Goal: Task Accomplishment & Management: Use online tool/utility

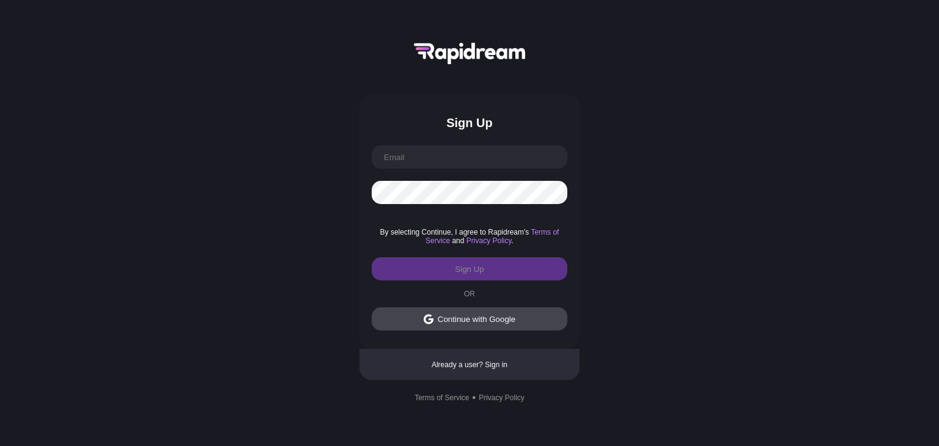
click at [513, 319] on div "Continue with Google" at bounding box center [477, 319] width 78 height 9
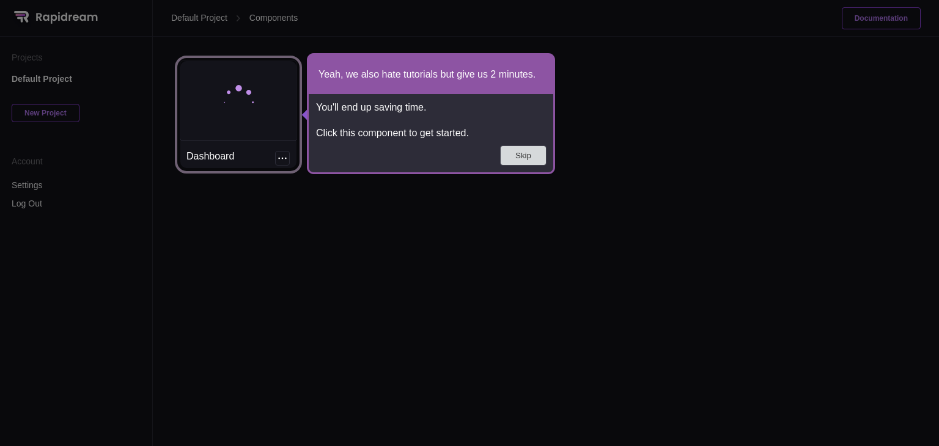
click at [528, 156] on button "Skip" at bounding box center [523, 155] width 45 height 19
click at [265, 118] on div at bounding box center [238, 101] width 116 height 80
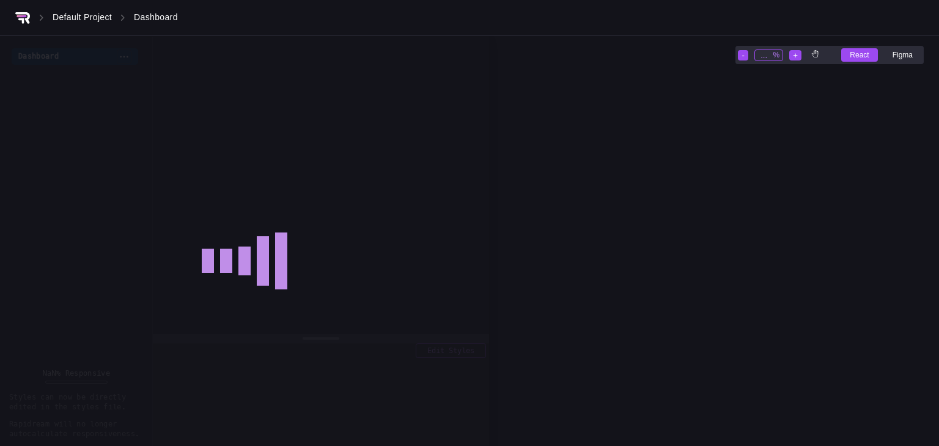
type input "31"
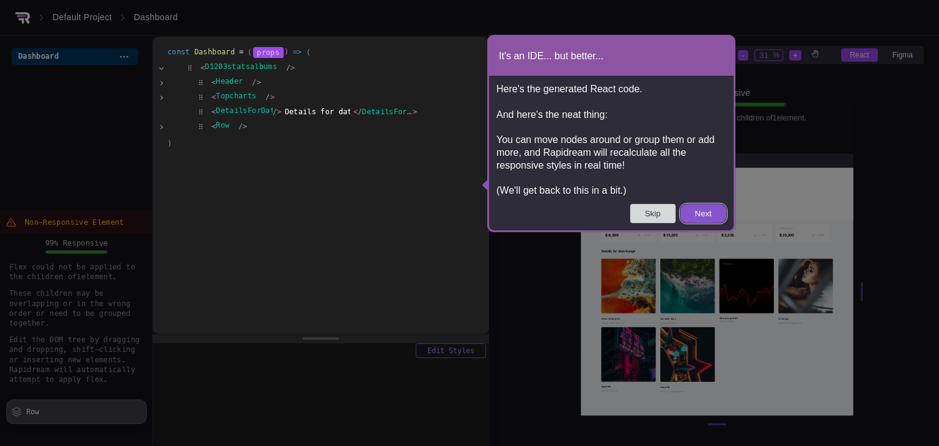
click at [654, 210] on button "Skip" at bounding box center [653, 213] width 45 height 19
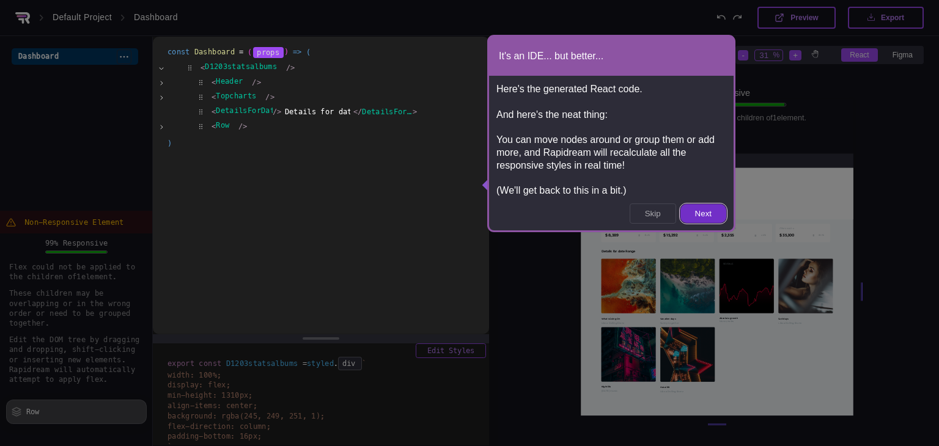
click at [692, 217] on button "Next" at bounding box center [704, 213] width 46 height 19
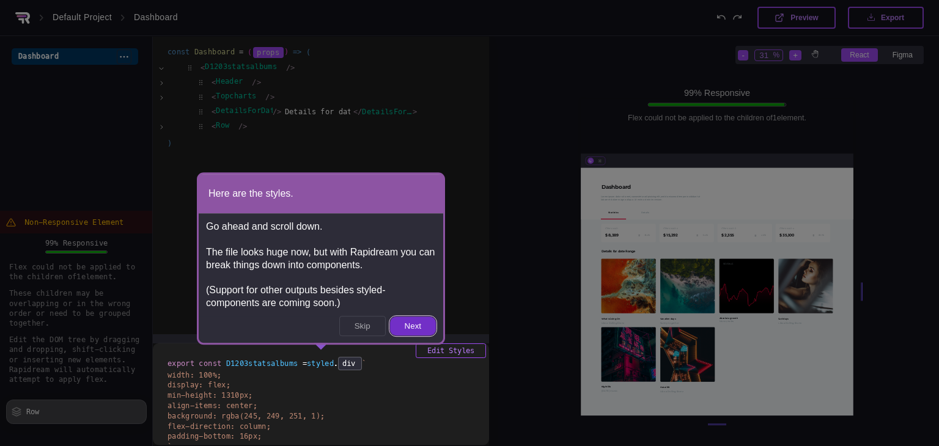
click at [413, 321] on button "Next" at bounding box center [413, 326] width 46 height 19
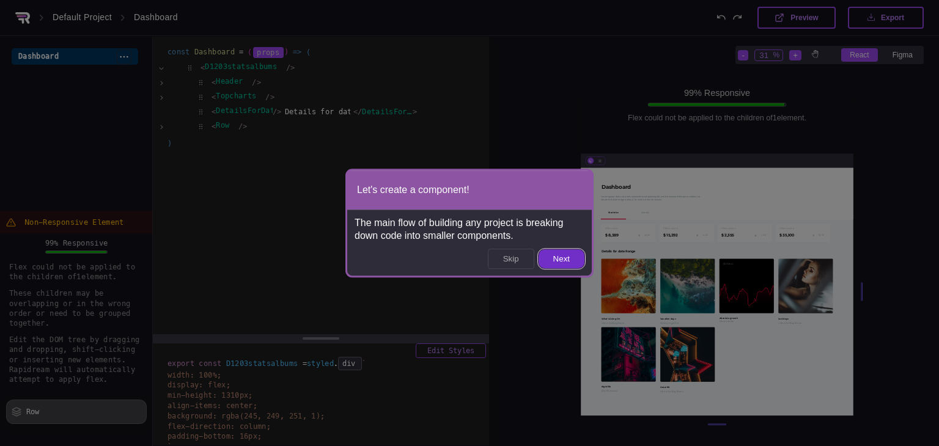
click at [557, 260] on button "Next" at bounding box center [562, 259] width 46 height 19
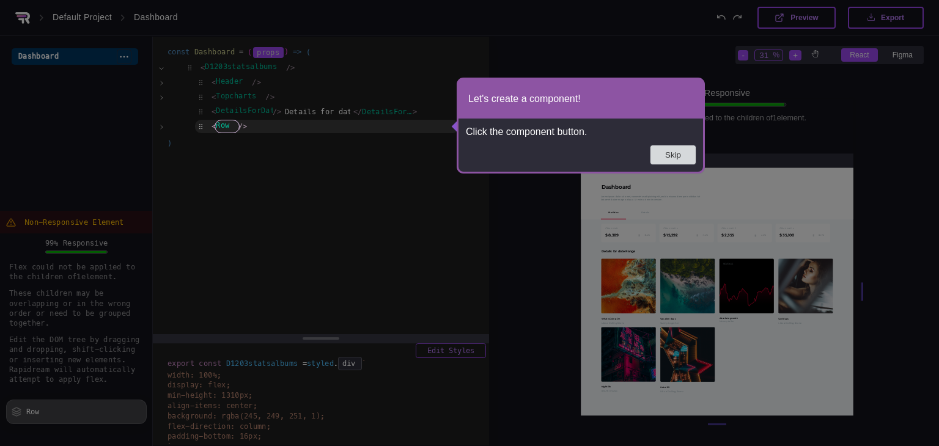
click at [670, 161] on button "Skip" at bounding box center [673, 155] width 45 height 19
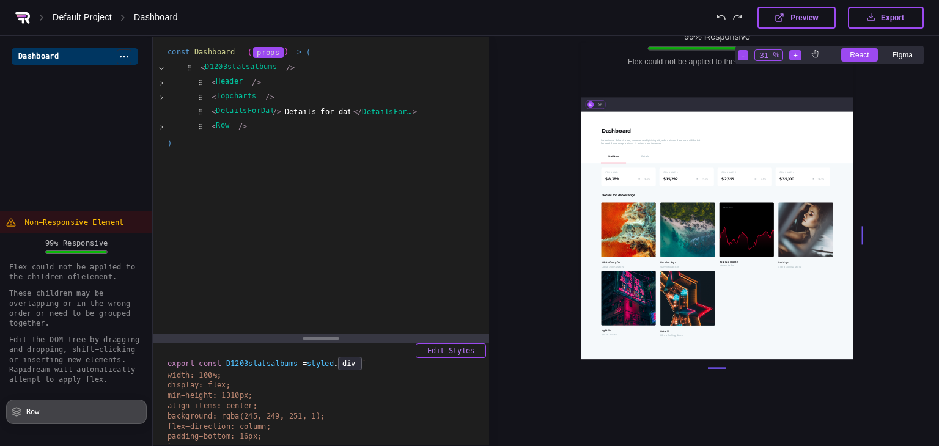
scroll to position [1838, 1631]
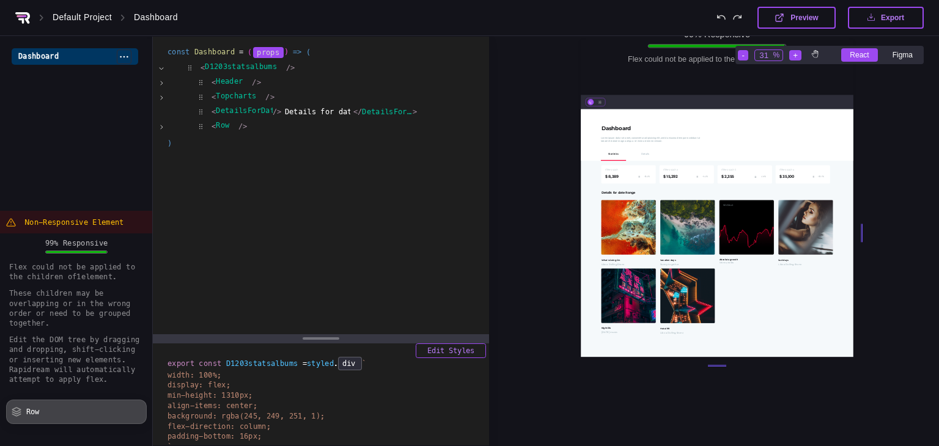
click at [637, 240] on div at bounding box center [717, 233] width 273 height 248
drag, startPoint x: 637, startPoint y: 240, endPoint x: 570, endPoint y: 160, distance: 105.1
click at [570, 160] on div "99 % Responsive Flex could not be applied to the children of 1 element . - 31 %…" at bounding box center [717, 165] width 4697 height 4006
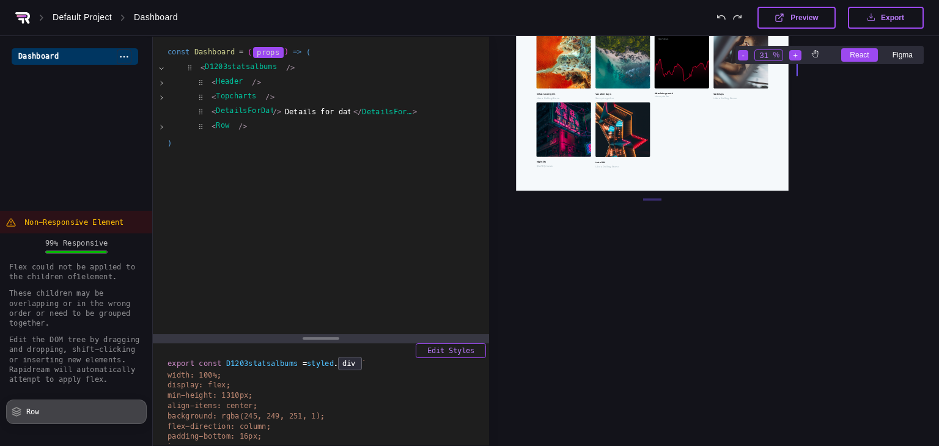
scroll to position [2007, 1696]
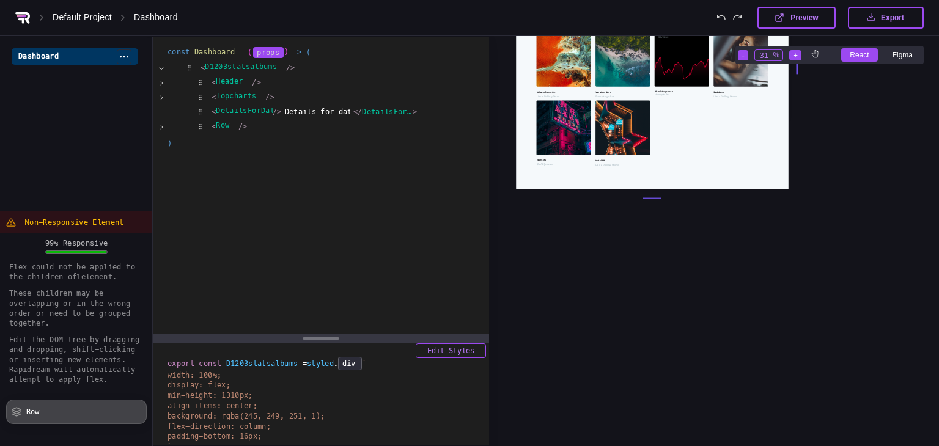
click at [892, 56] on div "Figma" at bounding box center [902, 54] width 37 height 13
click at [896, 57] on div "Figma" at bounding box center [902, 54] width 37 height 13
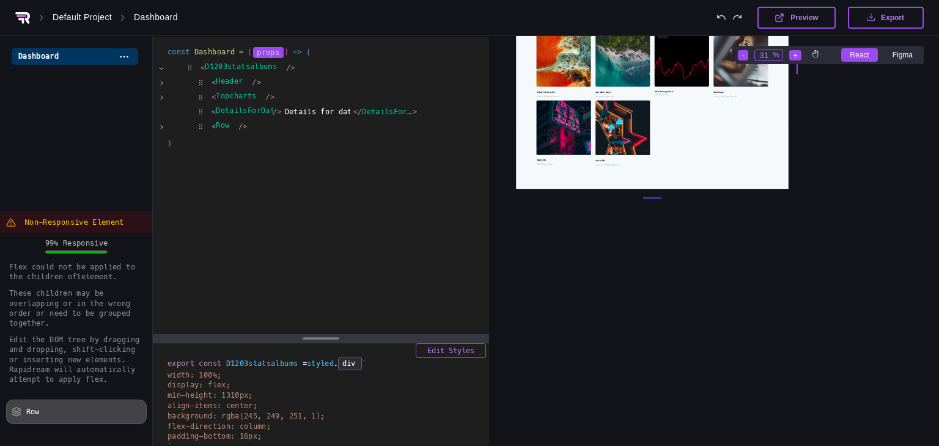
click at [894, 53] on div "Figma" at bounding box center [902, 54] width 37 height 13
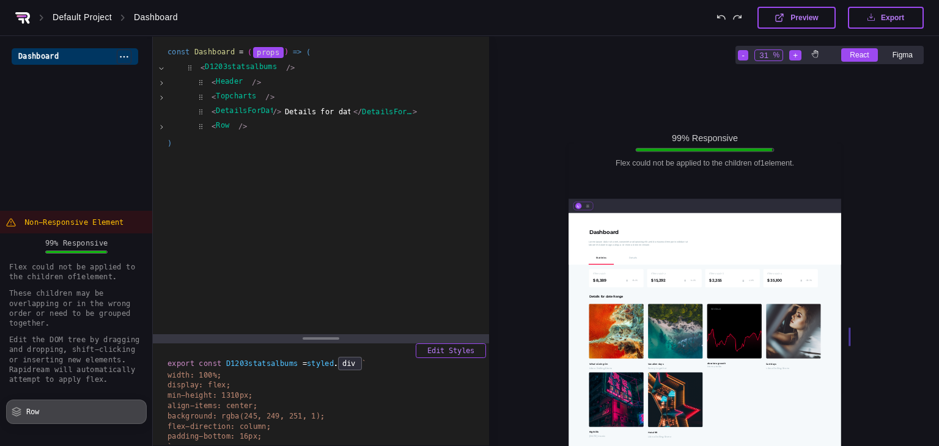
scroll to position [1736, 1643]
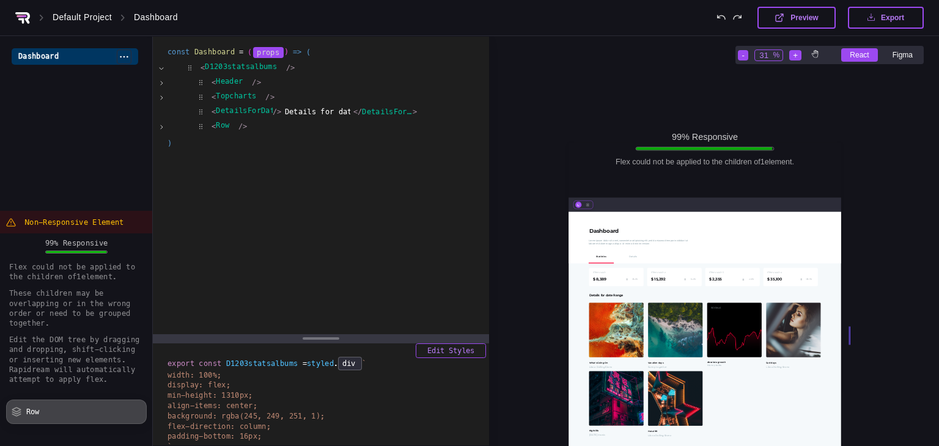
click at [650, 273] on div at bounding box center [705, 336] width 273 height 248
drag, startPoint x: 666, startPoint y: 207, endPoint x: 551, endPoint y: 72, distance: 177.9
click at [551, 72] on div "99 % Responsive Flex could not be applied to the children of 1 element . - 31 %…" at bounding box center [705, 267] width 4697 height 4006
click at [605, 285] on div at bounding box center [705, 336] width 273 height 248
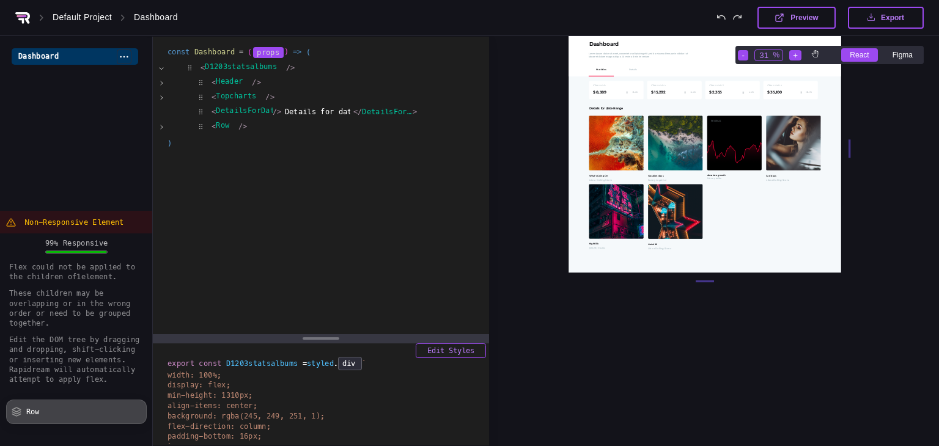
scroll to position [1923, 1643]
click at [122, 235] on div "99 % Responsive Flex could not be applied to the children of 1 element . These …" at bounding box center [76, 347] width 153 height 226
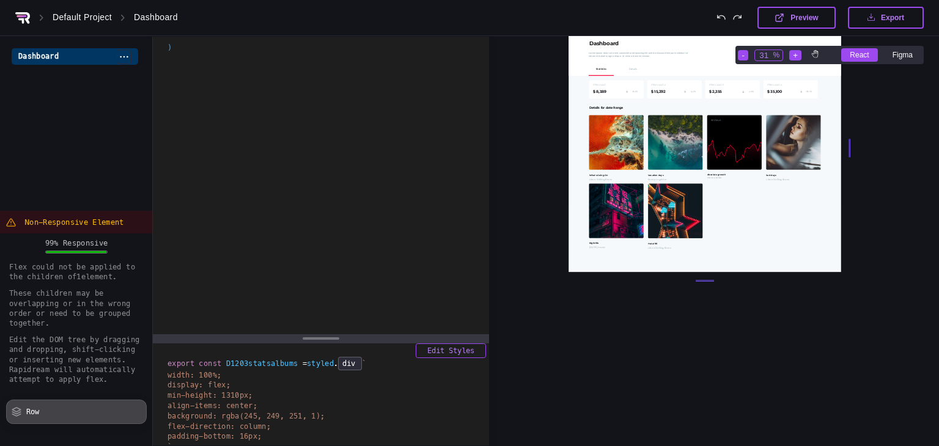
scroll to position [0, 0]
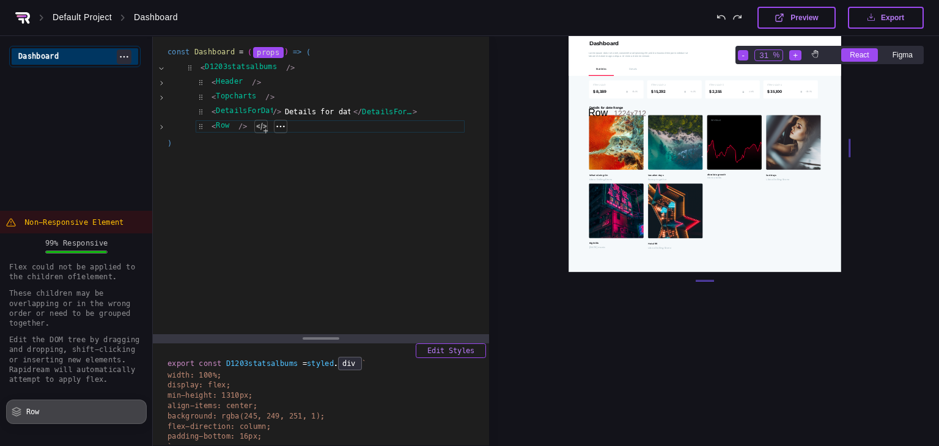
click at [120, 56] on icon at bounding box center [124, 57] width 8 height 2
click at [146, 19] on div "Dashboard" at bounding box center [156, 18] width 44 height 12
click at [63, 15] on div "Default Project" at bounding box center [82, 18] width 59 height 12
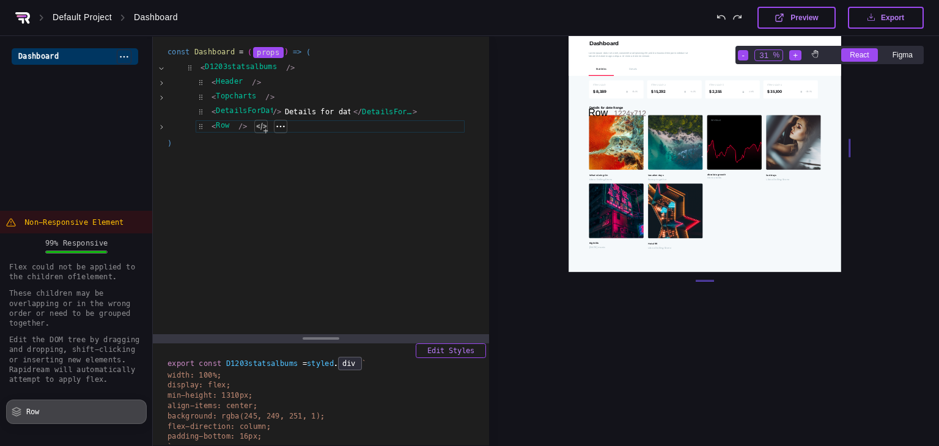
click at [900, 51] on div "Figma" at bounding box center [902, 54] width 37 height 13
click at [819, 57] on icon at bounding box center [816, 54] width 8 height 8
drag, startPoint x: 769, startPoint y: 155, endPoint x: 644, endPoint y: 188, distance: 129.2
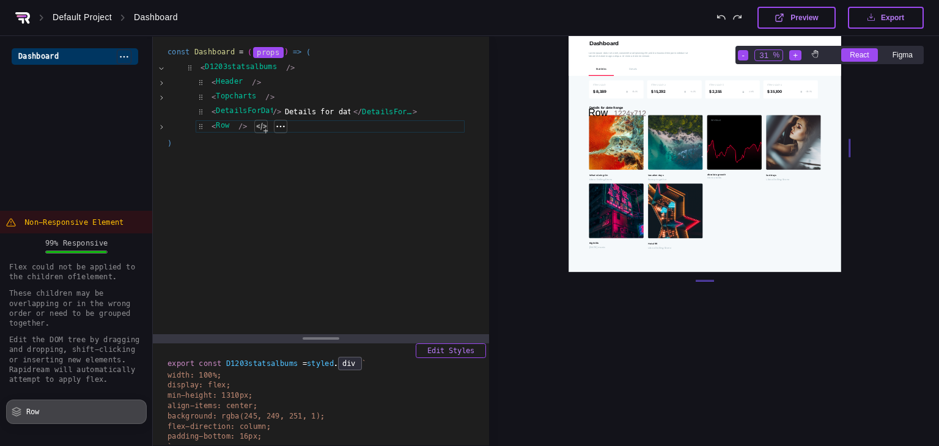
click at [644, 188] on div "Row 1224 x 712" at bounding box center [705, 148] width 273 height 248
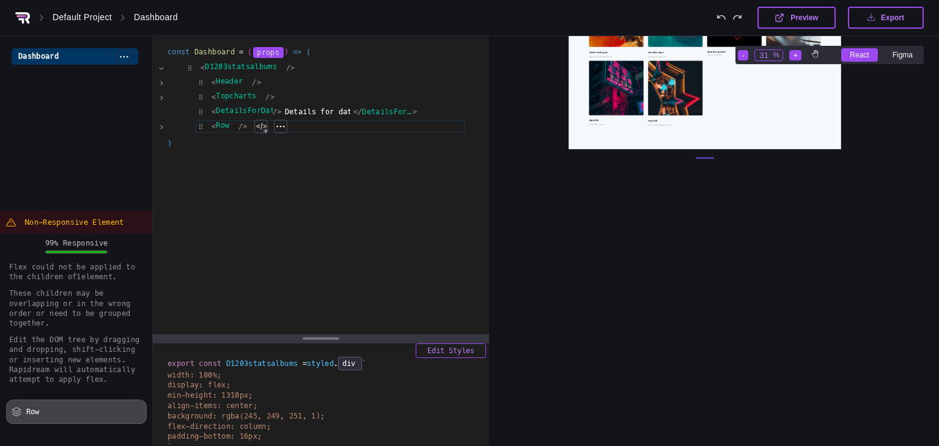
scroll to position [1785, 1643]
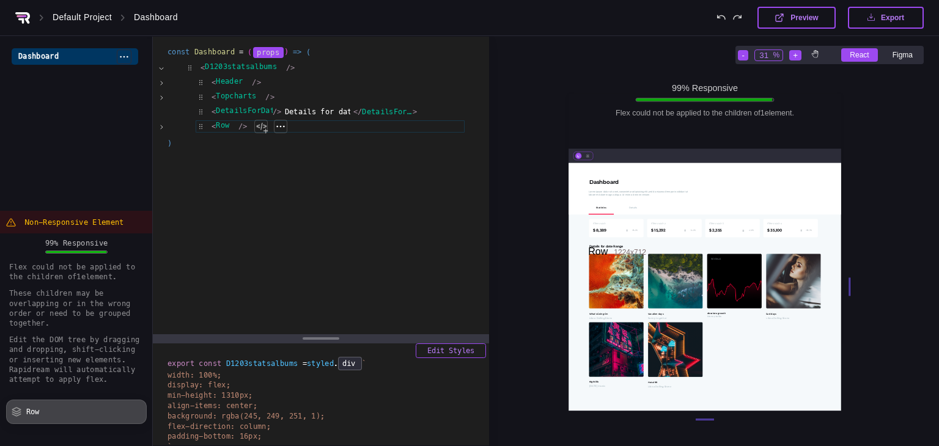
drag, startPoint x: 644, startPoint y: 188, endPoint x: 583, endPoint y: 135, distance: 80.6
click at [583, 135] on div "99 % Responsive Flex could not be applied to the children of 1 element . Row 12…" at bounding box center [705, 218] width 273 height 248
drag, startPoint x: 577, startPoint y: 150, endPoint x: 648, endPoint y: 146, distance: 70.5
click at [648, 149] on div at bounding box center [705, 156] width 273 height 14
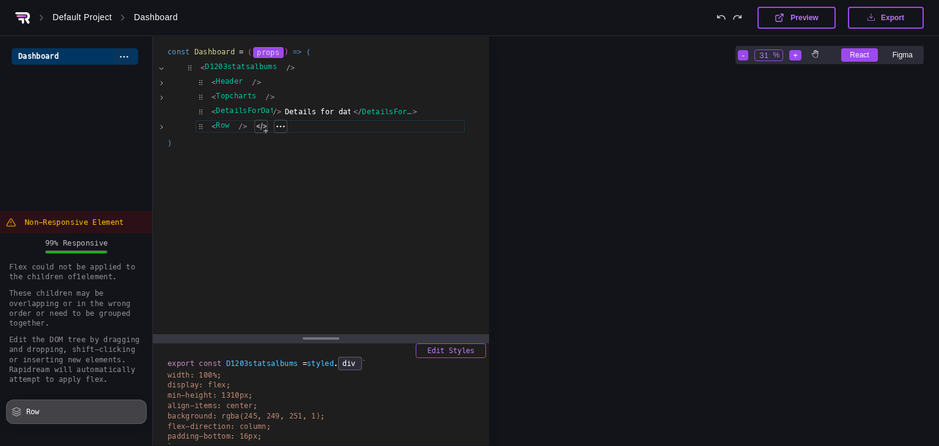
scroll to position [2421, 1643]
click at [456, 355] on button "Edit Styles" at bounding box center [451, 351] width 70 height 15
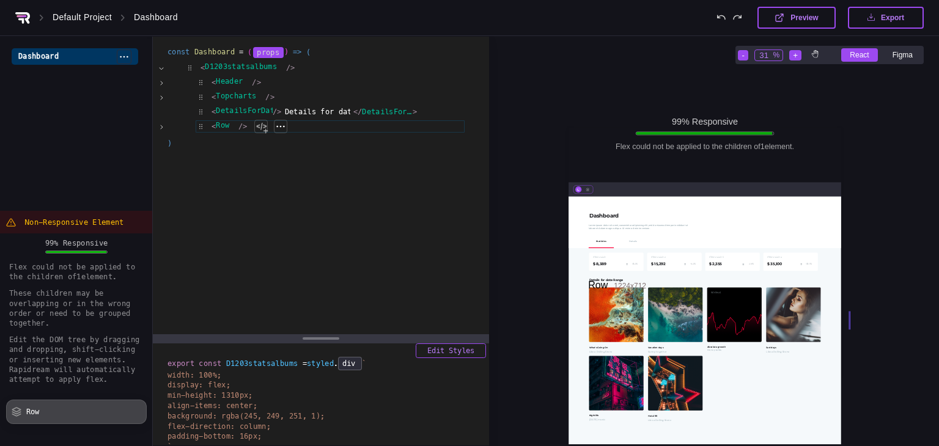
scroll to position [1750, 1643]
